Goal: Task Accomplishment & Management: Complete application form

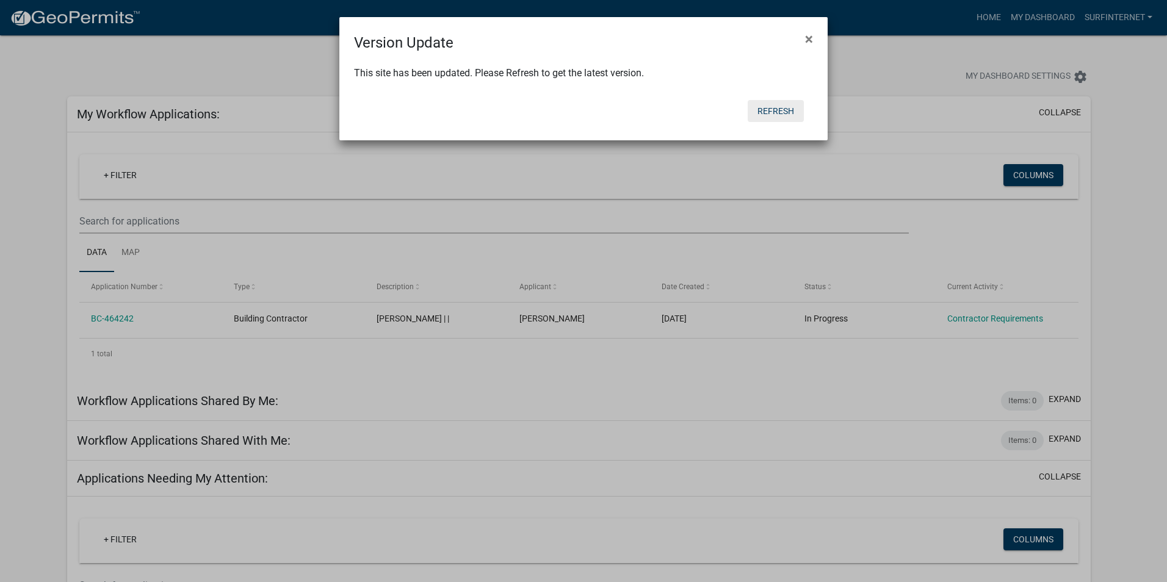
click at [784, 114] on button "Refresh" at bounding box center [776, 111] width 56 height 22
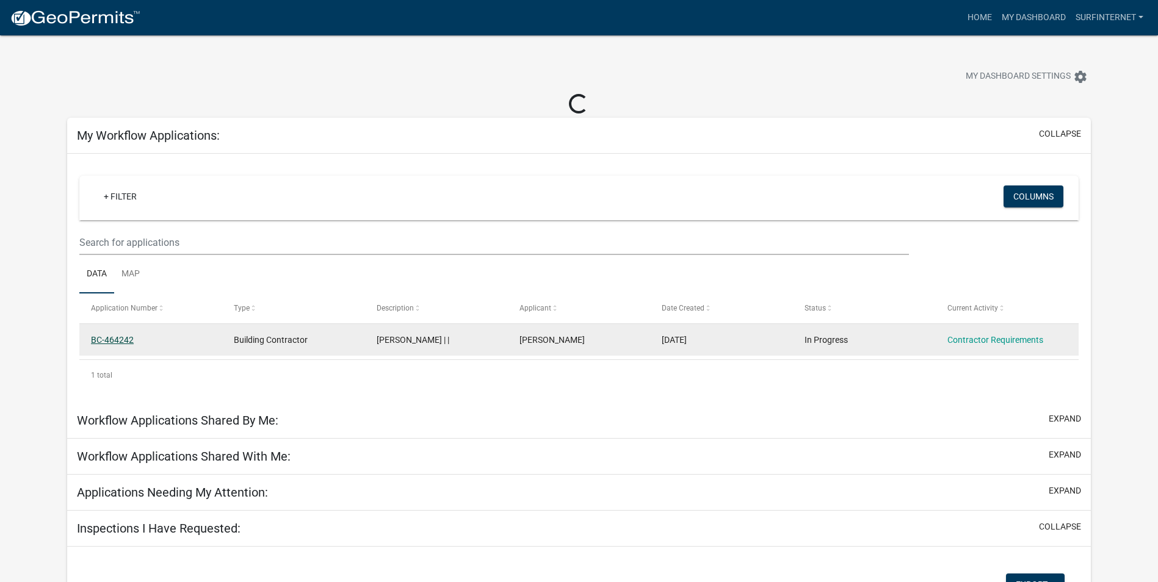
click at [116, 340] on link "BC-464242" at bounding box center [112, 340] width 43 height 10
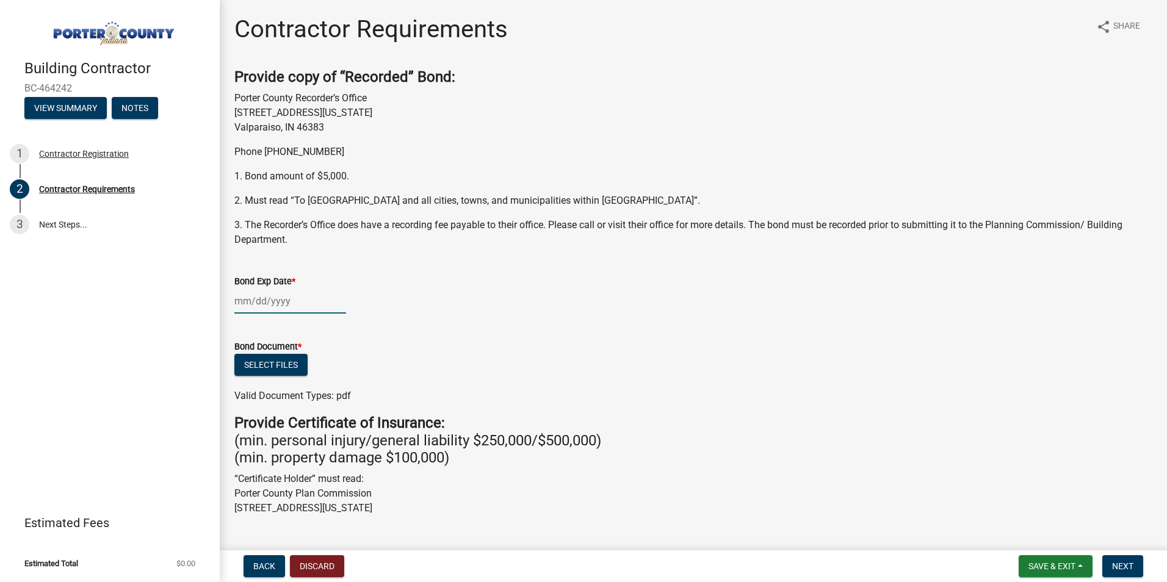
click at [239, 306] on div at bounding box center [290, 301] width 112 height 25
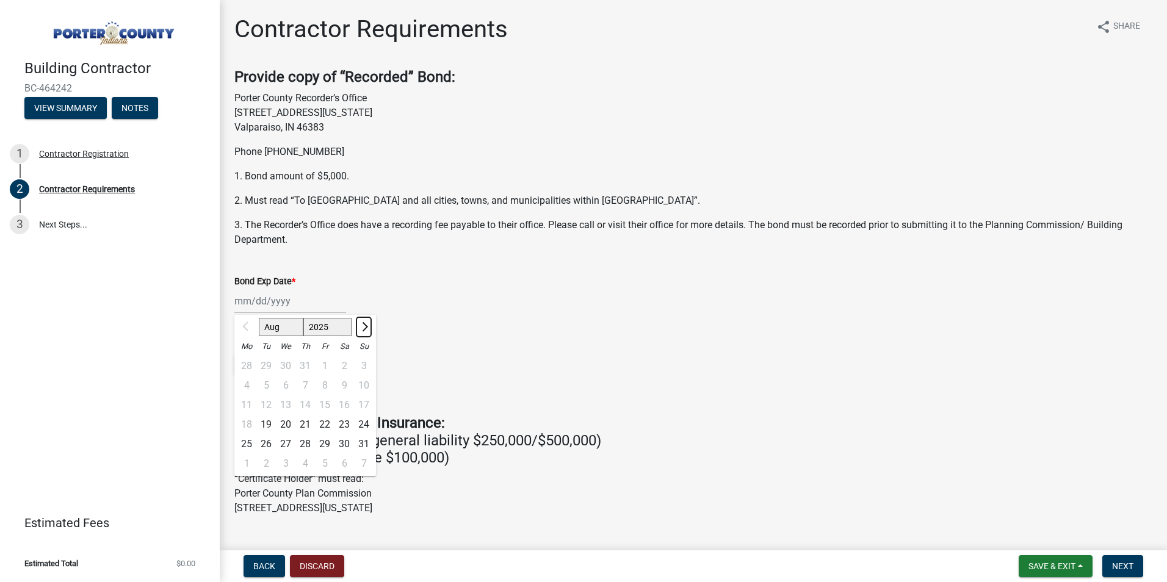
click at [363, 328] on span "Next month" at bounding box center [363, 326] width 9 height 9
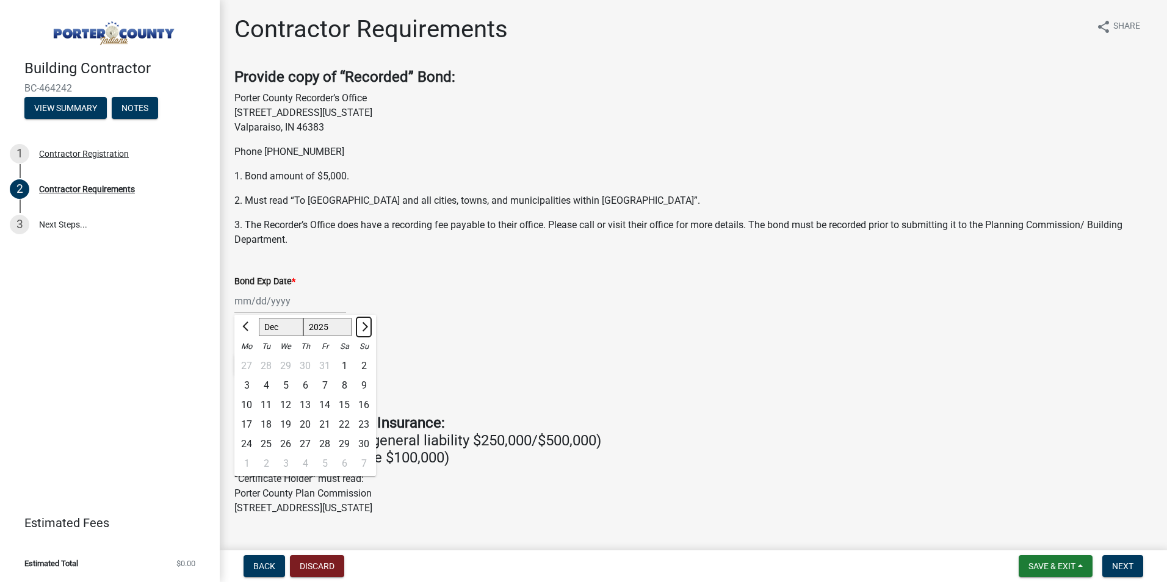
select select "1"
select select "2026"
click at [363, 328] on span "Next month" at bounding box center [363, 326] width 9 height 9
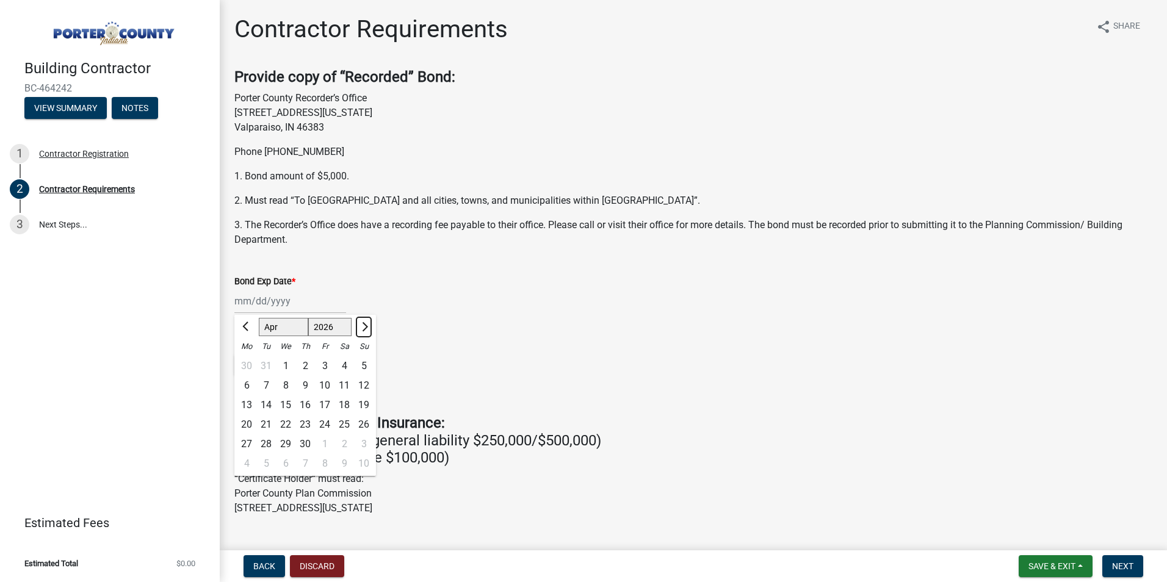
click at [363, 328] on span "Next month" at bounding box center [363, 326] width 9 height 9
select select "6"
click at [265, 446] on div "30" at bounding box center [266, 444] width 20 height 20
type input "06/30/2026"
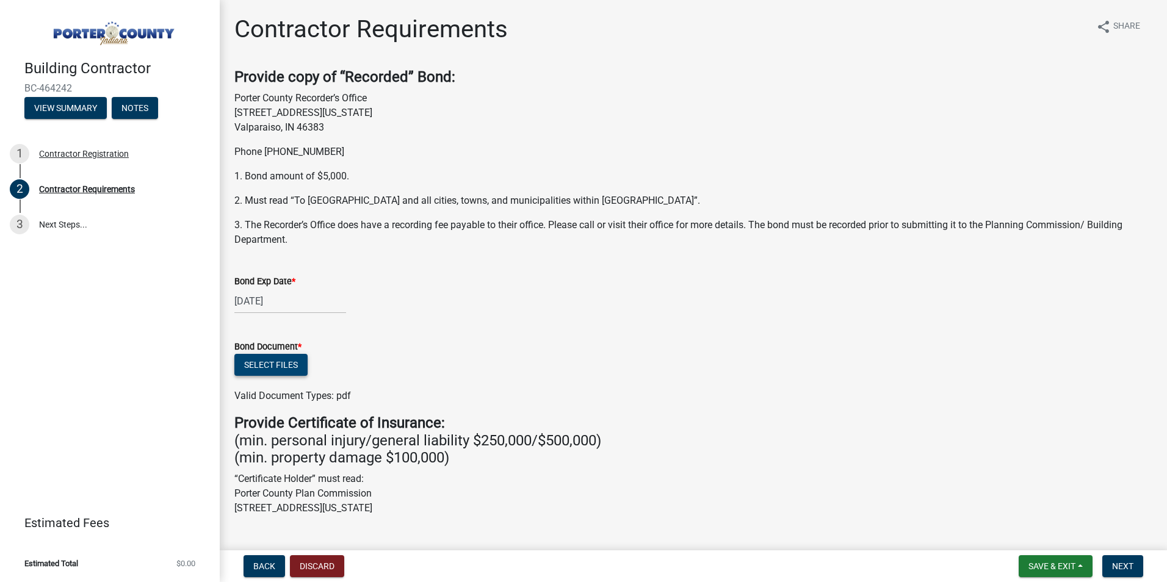
click at [265, 365] on button "Select files" at bounding box center [270, 365] width 73 height 22
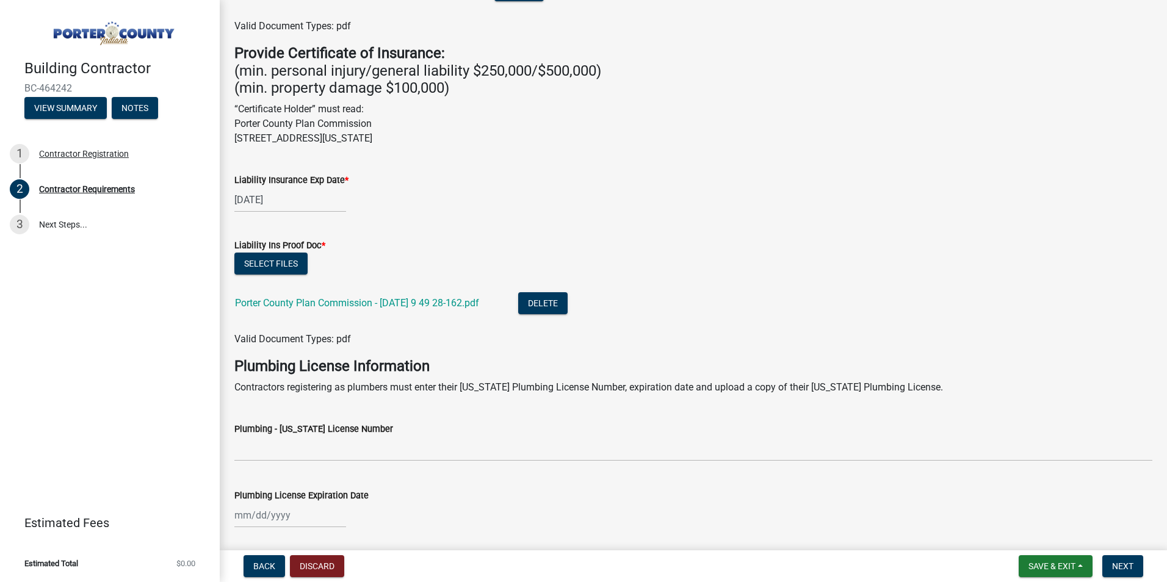
scroll to position [427, 0]
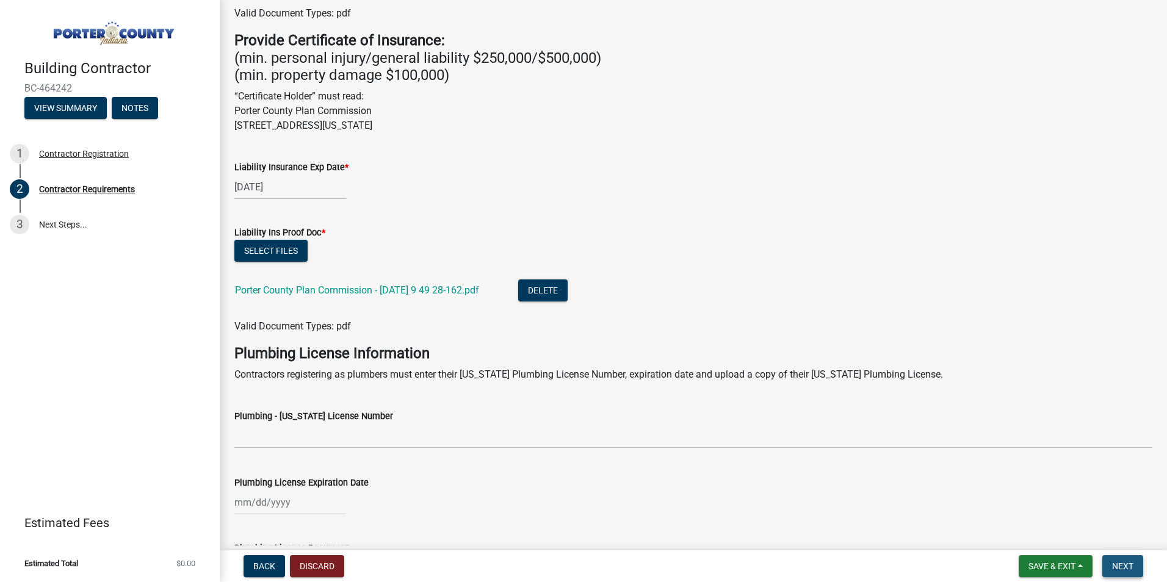
click at [1121, 569] on span "Next" at bounding box center [1122, 566] width 21 height 10
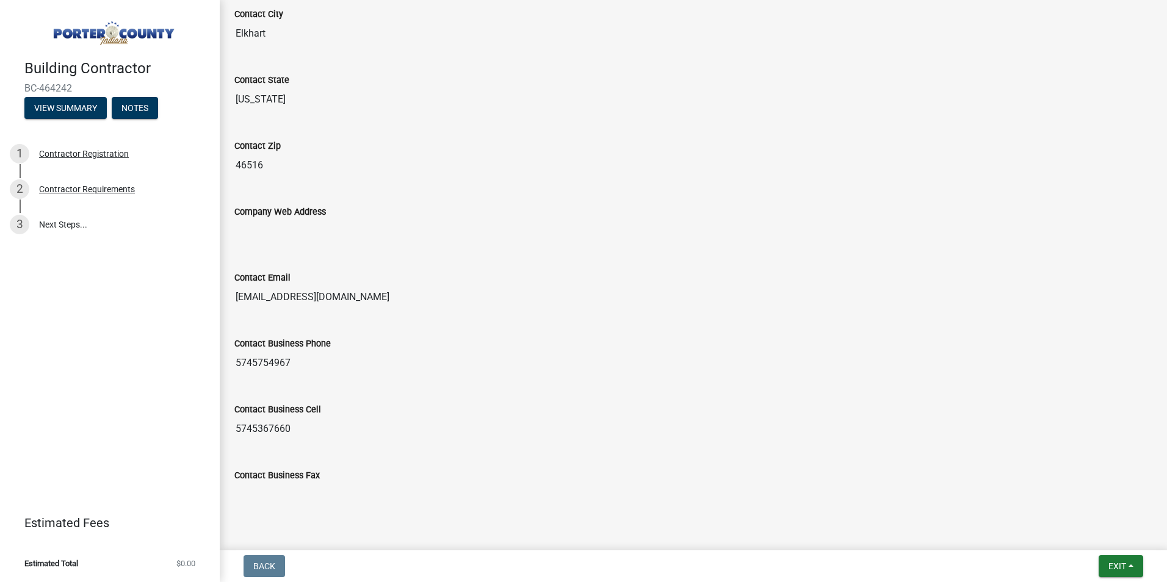
scroll to position [651, 0]
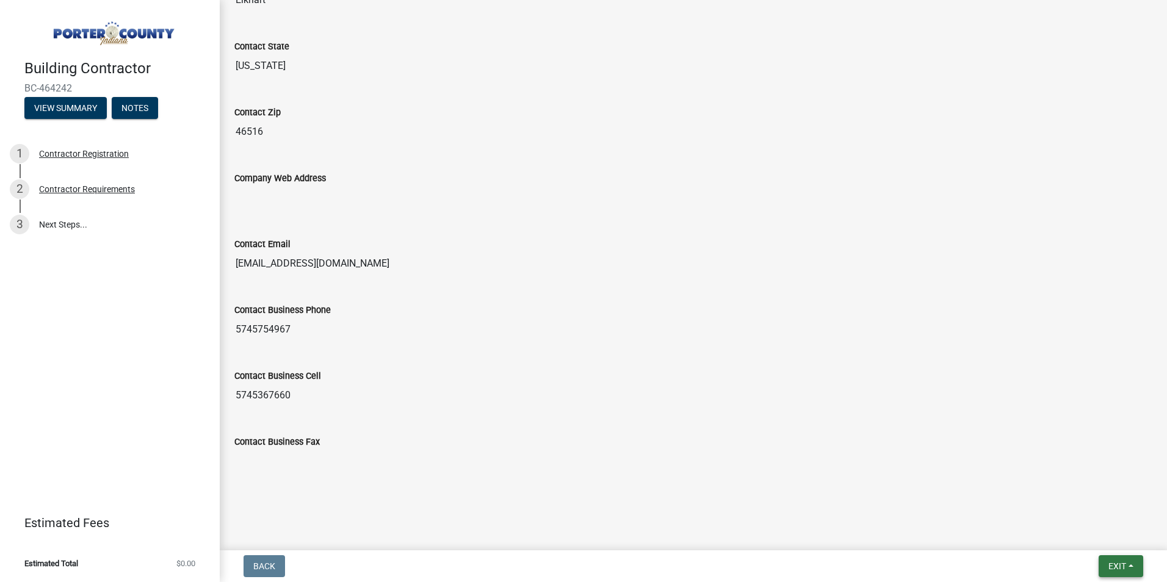
click at [1117, 569] on span "Exit" at bounding box center [1117, 566] width 18 height 10
click at [1081, 533] on button "Save & Exit" at bounding box center [1094, 534] width 98 height 29
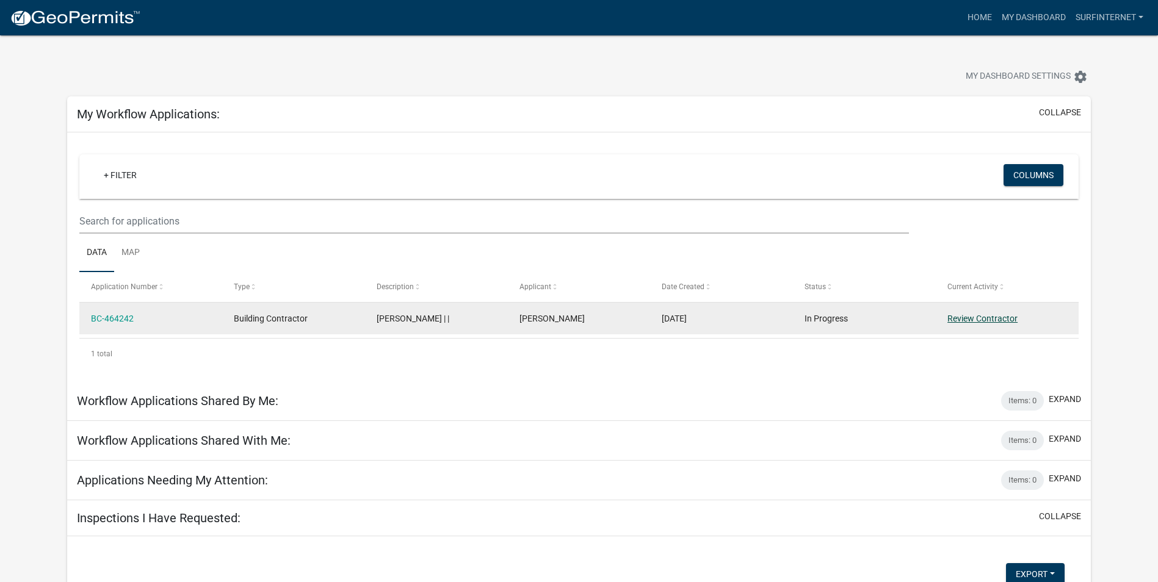
click at [971, 320] on link "Review Contractor" at bounding box center [982, 319] width 70 height 10
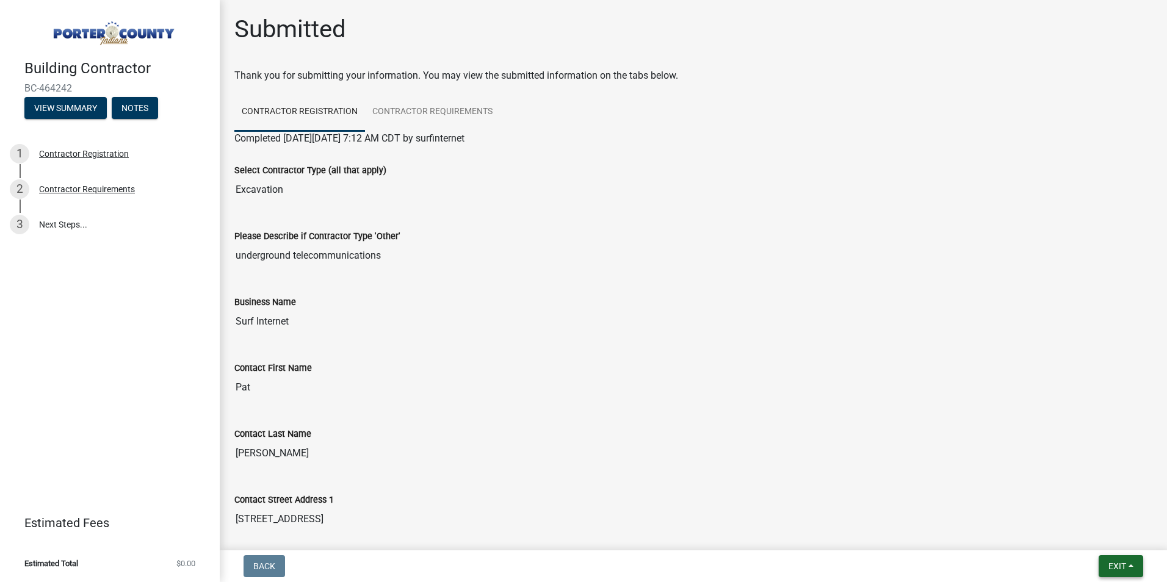
click at [1123, 566] on span "Exit" at bounding box center [1117, 566] width 18 height 10
click at [1077, 536] on button "Save & Exit" at bounding box center [1094, 534] width 98 height 29
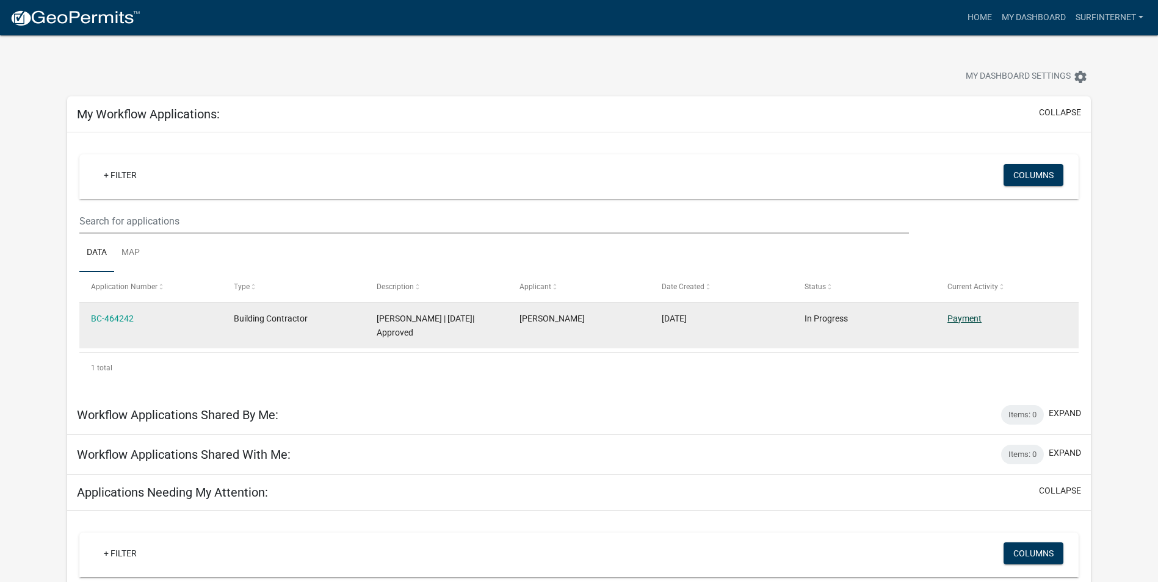
click at [964, 317] on link "Payment" at bounding box center [964, 319] width 34 height 10
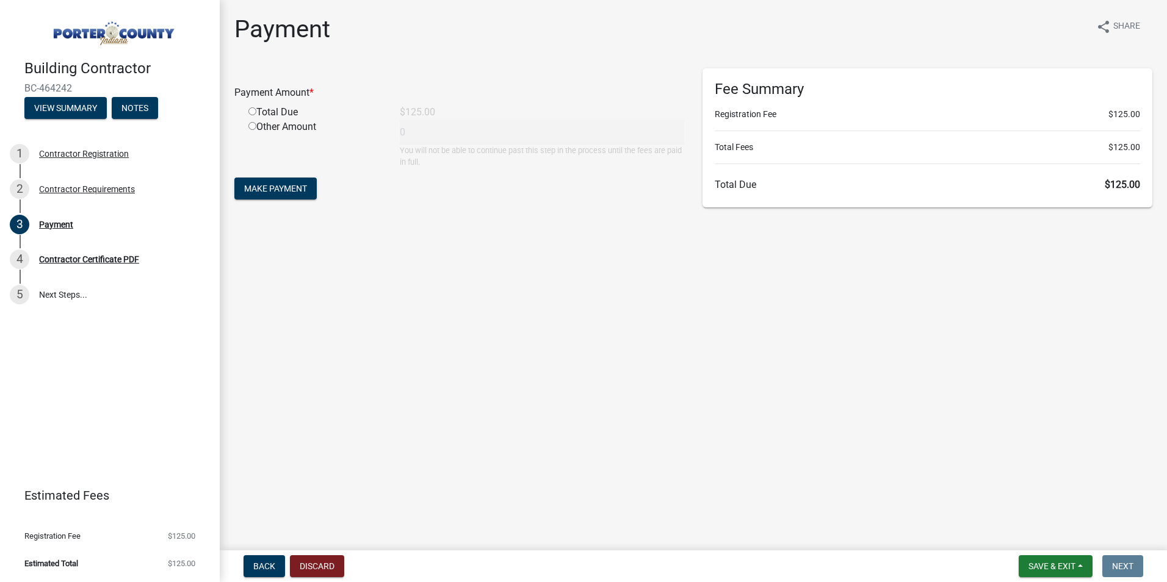
click at [254, 112] on input "radio" at bounding box center [252, 111] width 8 height 8
radio input "true"
type input "125"
click at [273, 190] on span "Make Payment" at bounding box center [275, 189] width 63 height 10
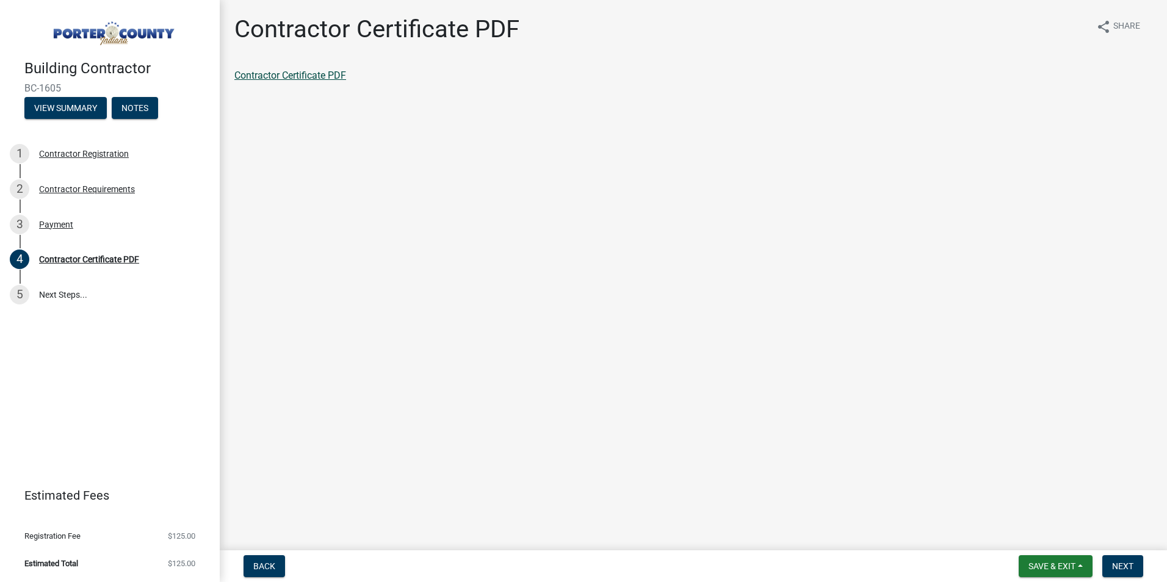
click at [298, 75] on link "Contractor Certificate PDF" at bounding box center [290, 76] width 112 height 12
